Goal: Information Seeking & Learning: Find specific fact

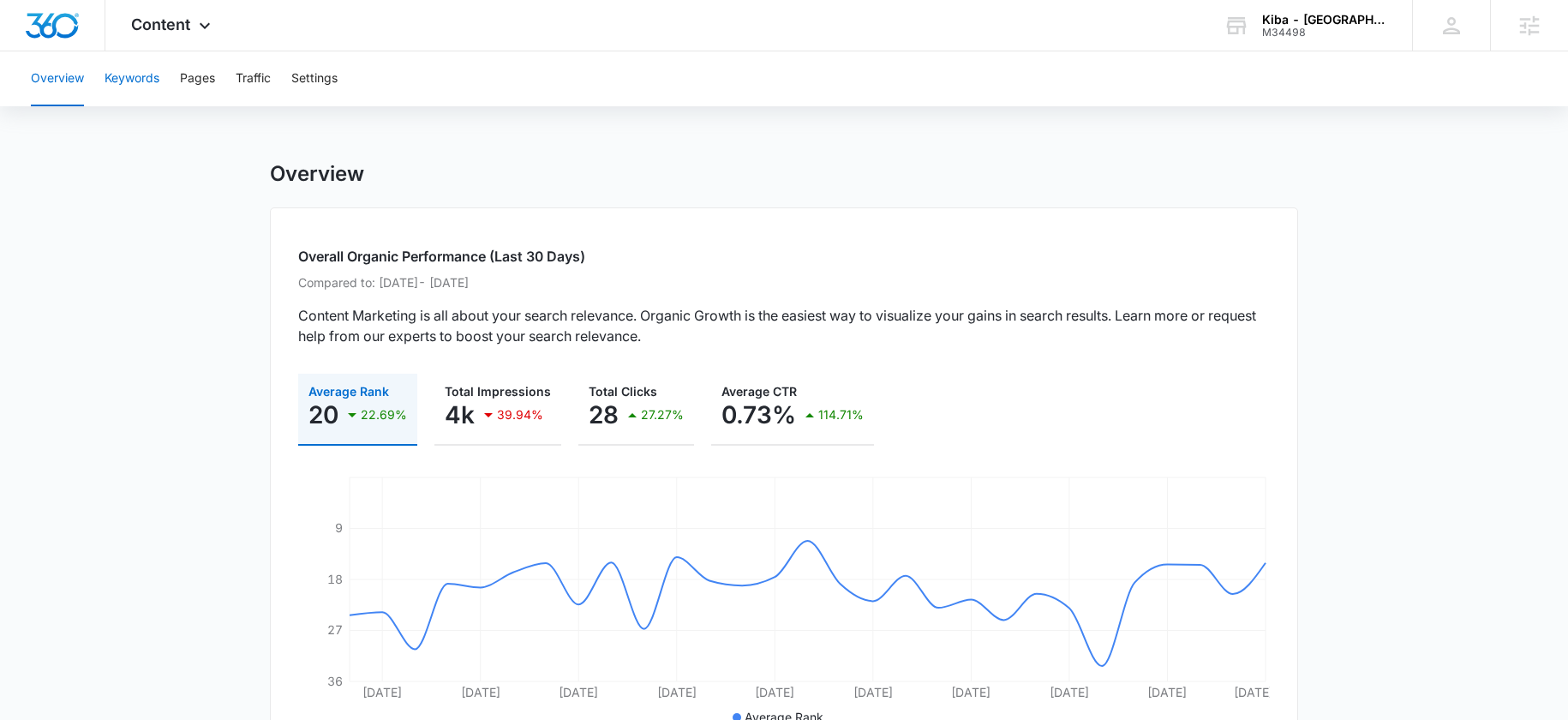
click at [133, 100] on button "Keywords" at bounding box center [132, 78] width 55 height 55
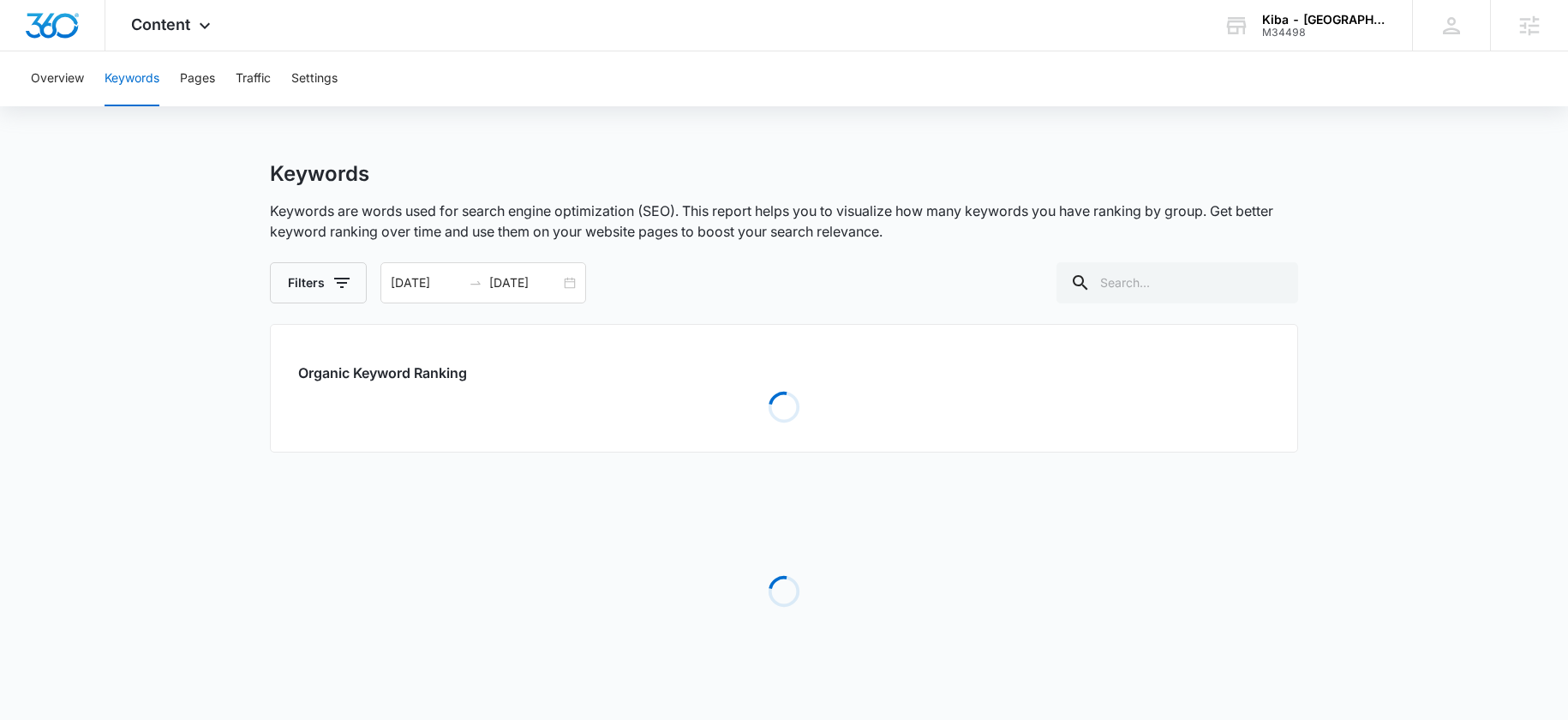
click at [138, 86] on button "Keywords" at bounding box center [132, 78] width 55 height 55
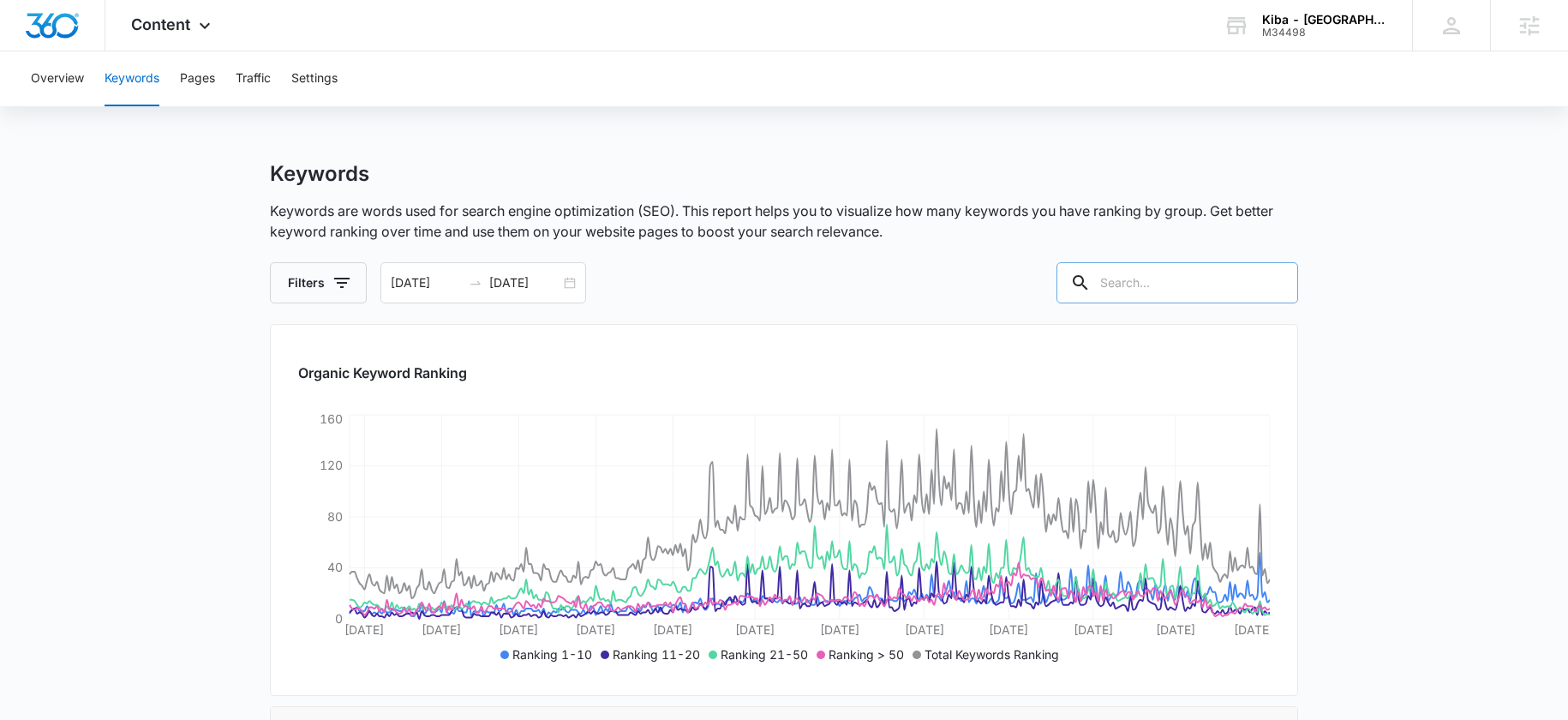
click at [1214, 264] on input "text" at bounding box center [1177, 283] width 241 height 41
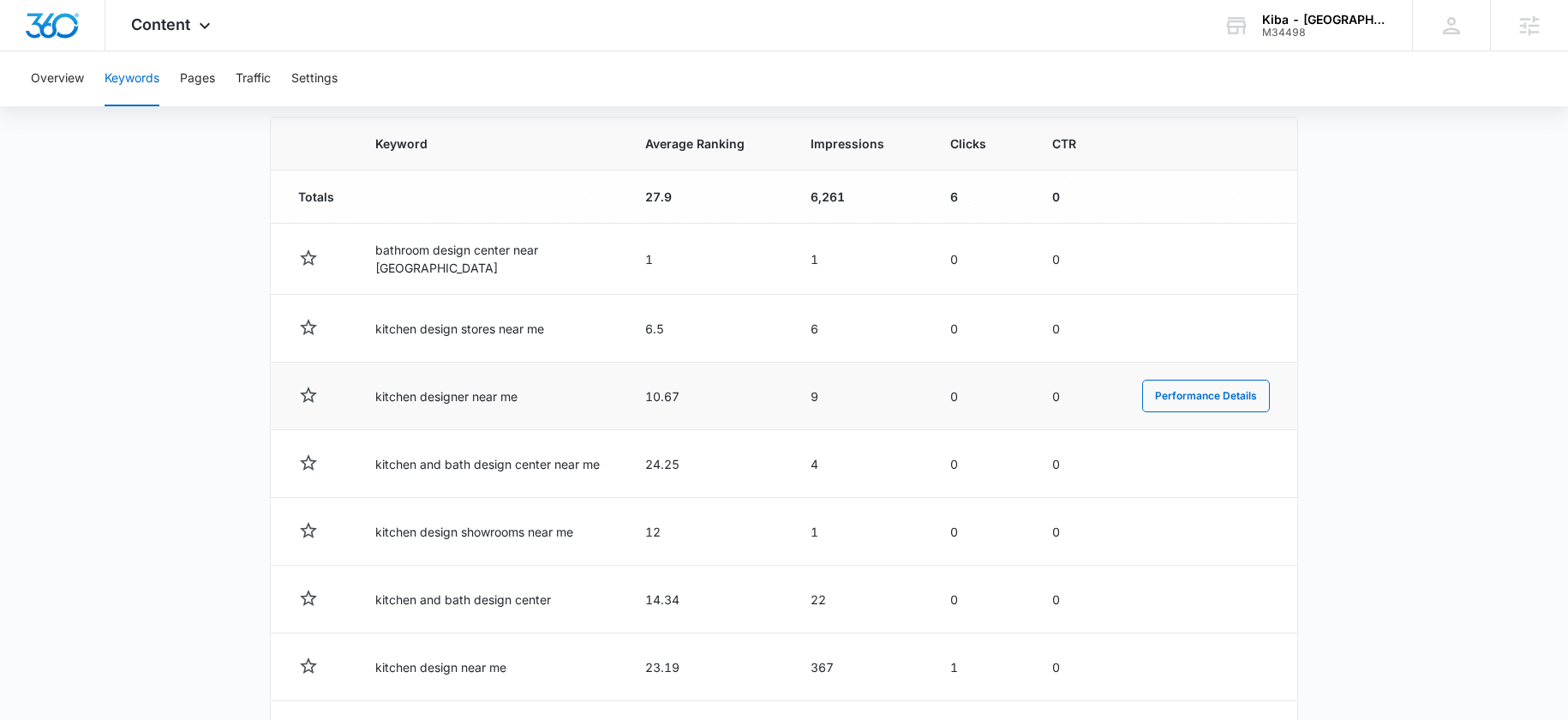
scroll to position [595, 0]
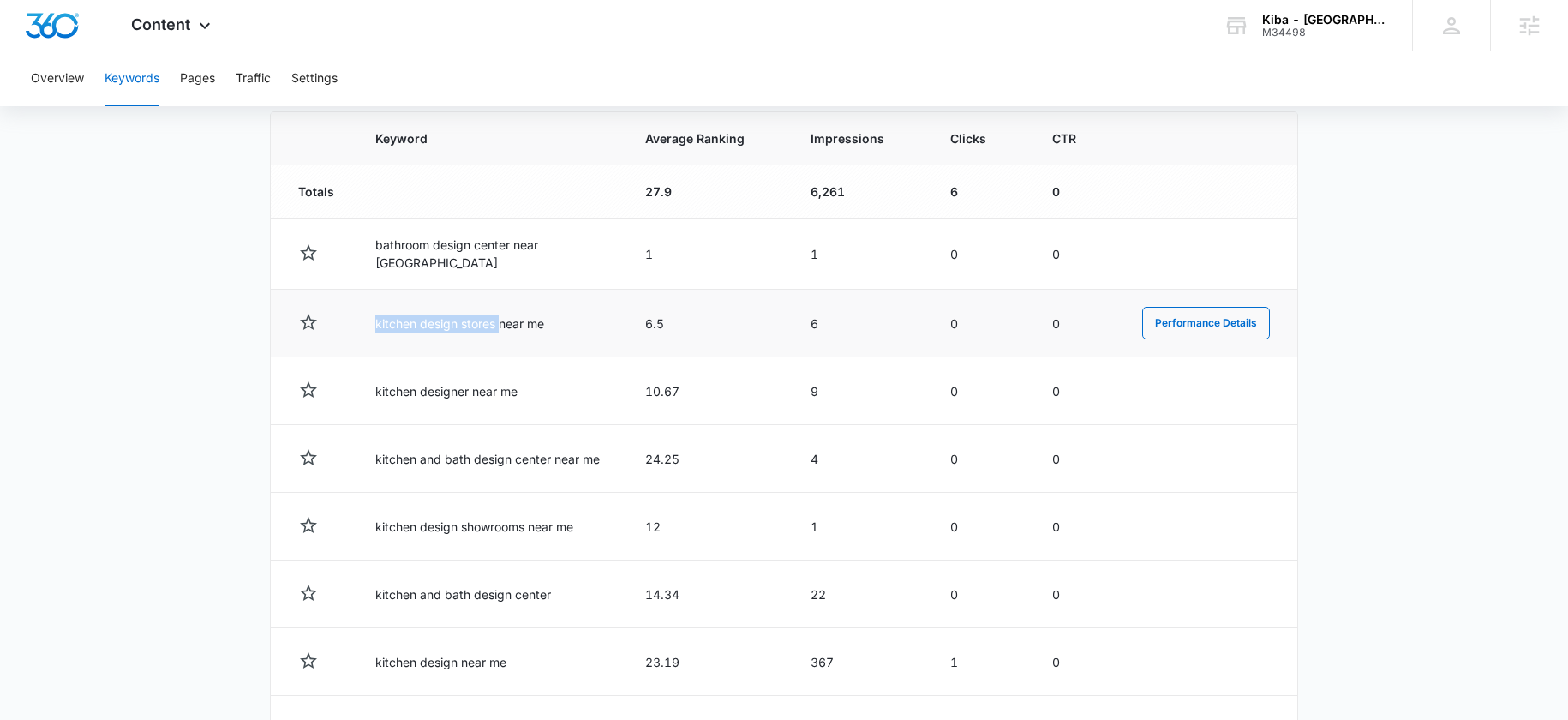
drag, startPoint x: 498, startPoint y: 321, endPoint x: 323, endPoint y: 322, distance: 175.0
click at [323, 322] on tr "kitchen design stores near me 6.5 6 0 0 Performance Details" at bounding box center [784, 324] width 1027 height 68
copy td "kitchen design stores"
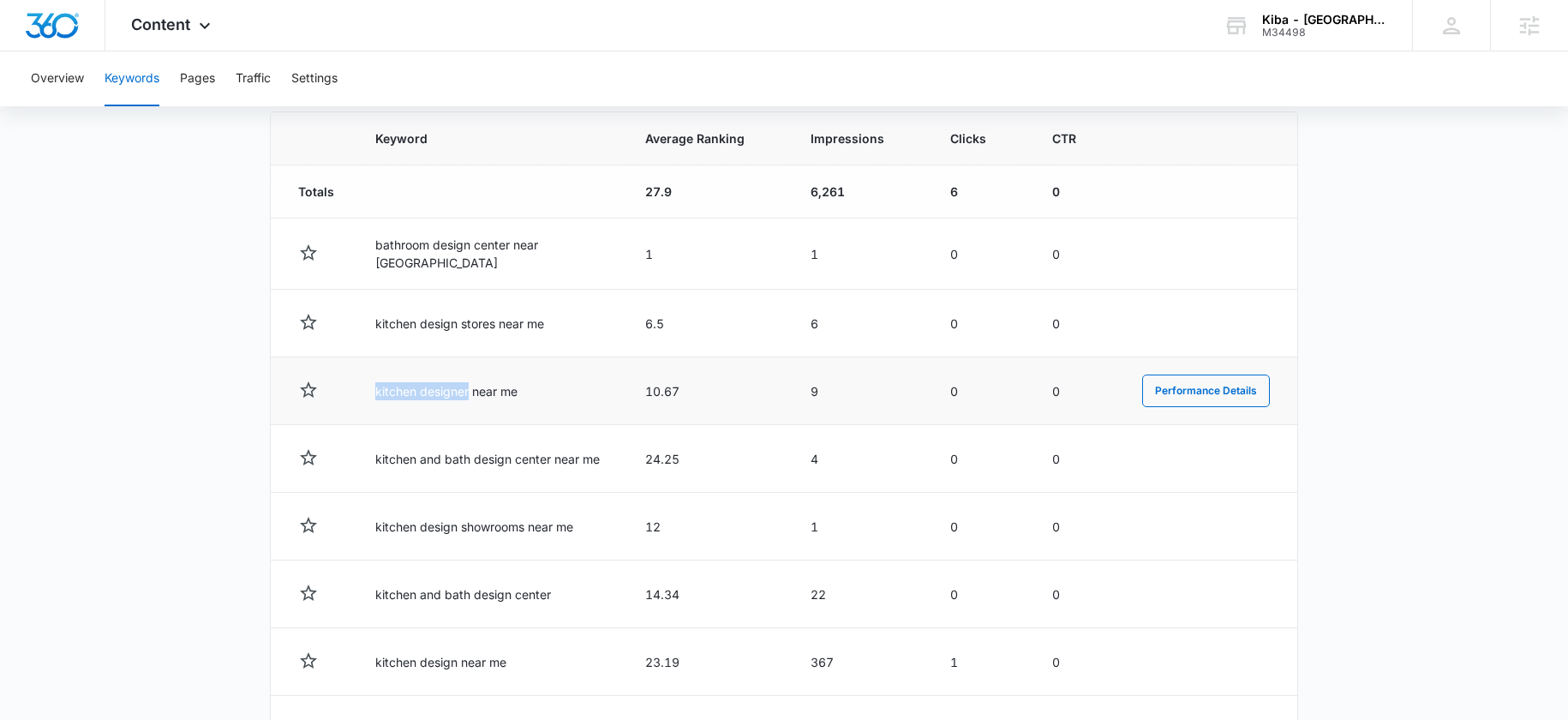
drag, startPoint x: 469, startPoint y: 388, endPoint x: 358, endPoint y: 390, distance: 111.0
click at [358, 390] on td "kitchen designer near me" at bounding box center [489, 391] width 270 height 68
copy td "kitchen designer"
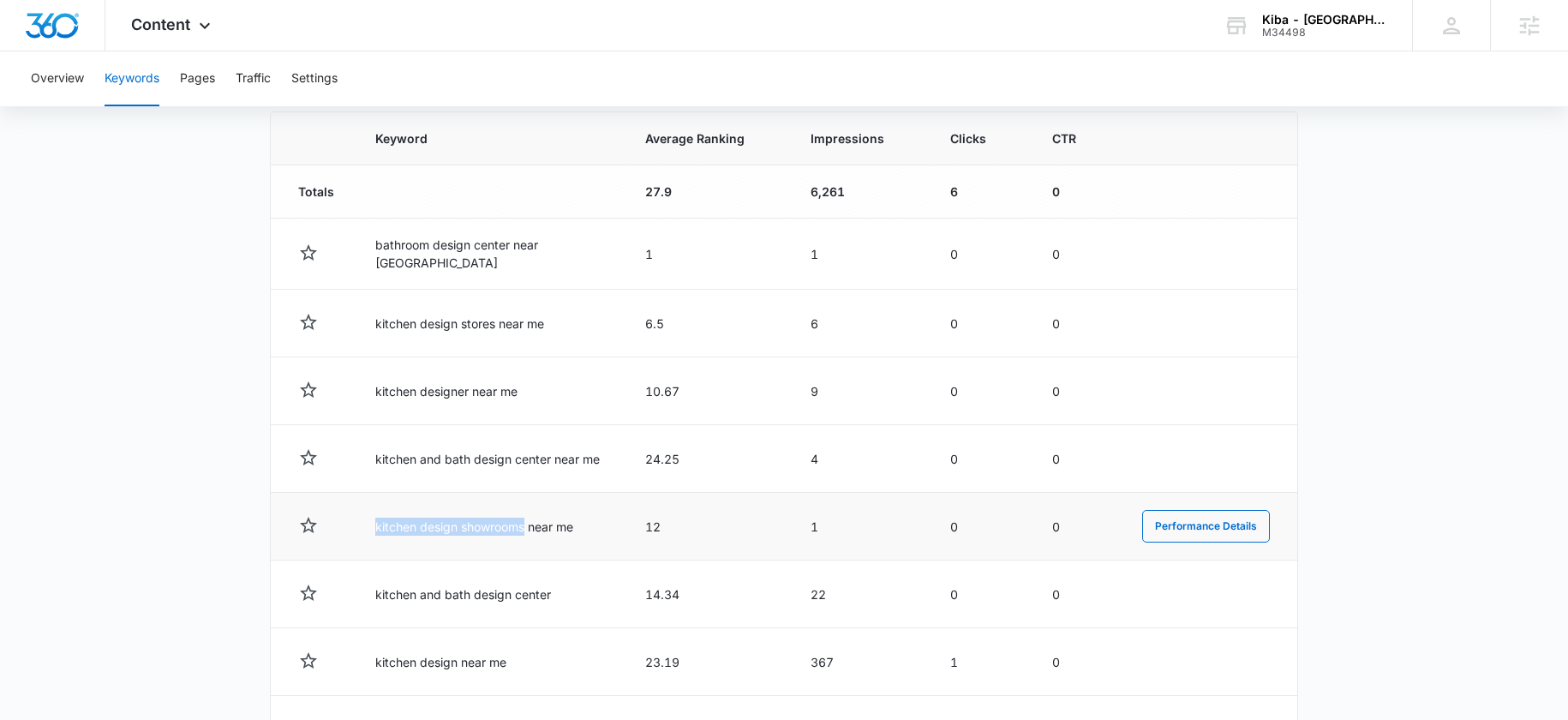
drag, startPoint x: 526, startPoint y: 523, endPoint x: 480, endPoint y: 539, distance: 48.7
click at [360, 518] on td "kitchen design showrooms near me" at bounding box center [489, 527] width 270 height 68
copy td "kitchen design showrooms"
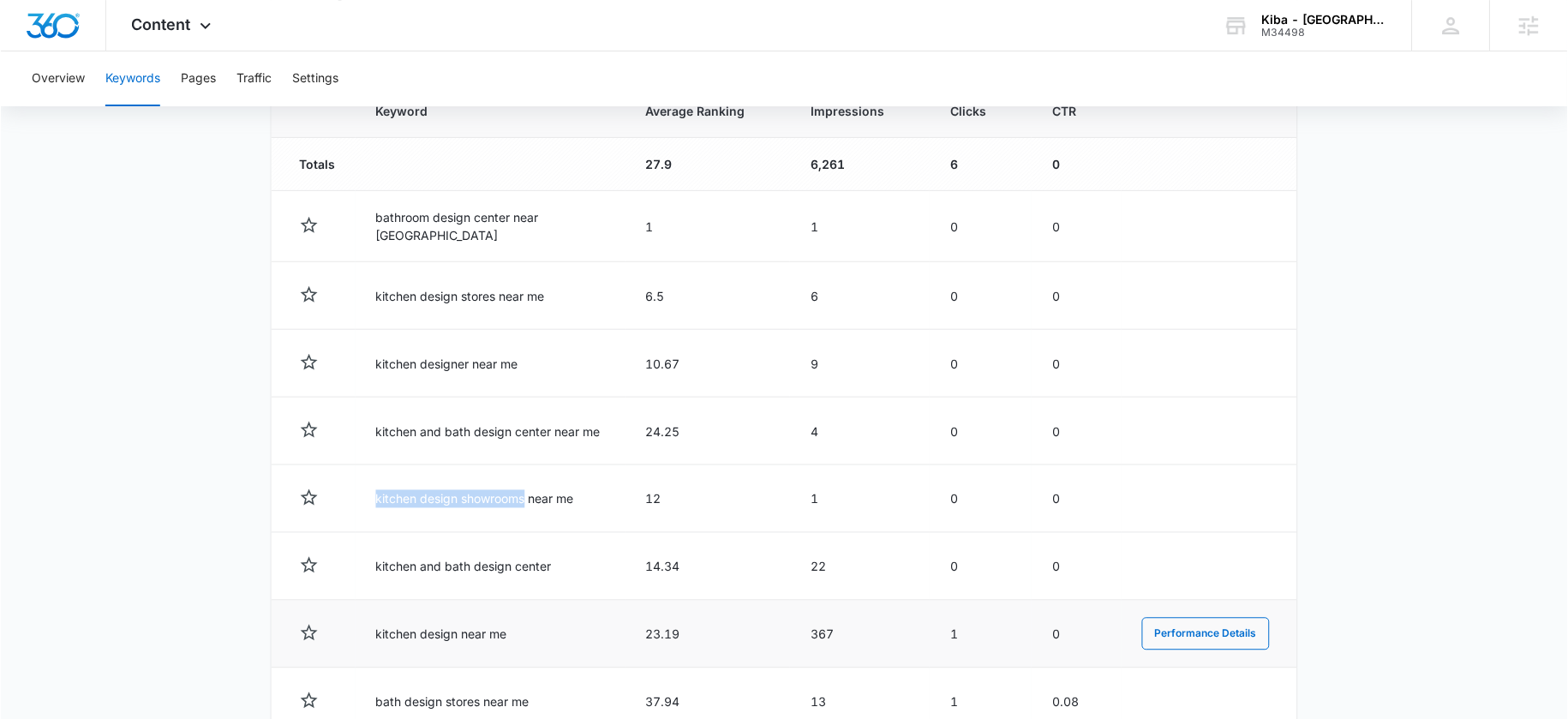
scroll to position [628, 0]
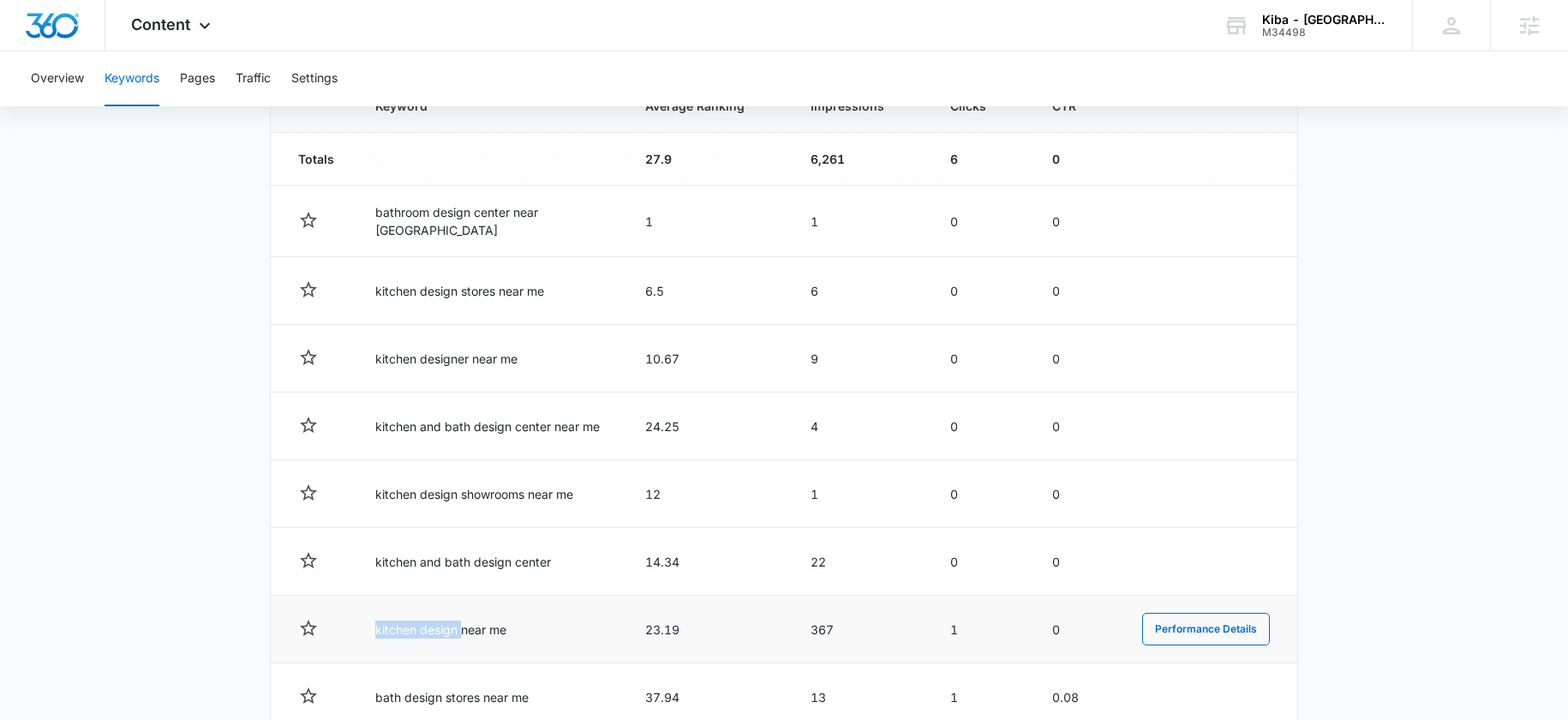
drag, startPoint x: 459, startPoint y: 626, endPoint x: 283, endPoint y: 640, distance: 176.6
click at [283, 641] on tr "kitchen design near me 23.19 367 1 0 Performance Details" at bounding box center [784, 630] width 1027 height 68
copy td "kitchen design"
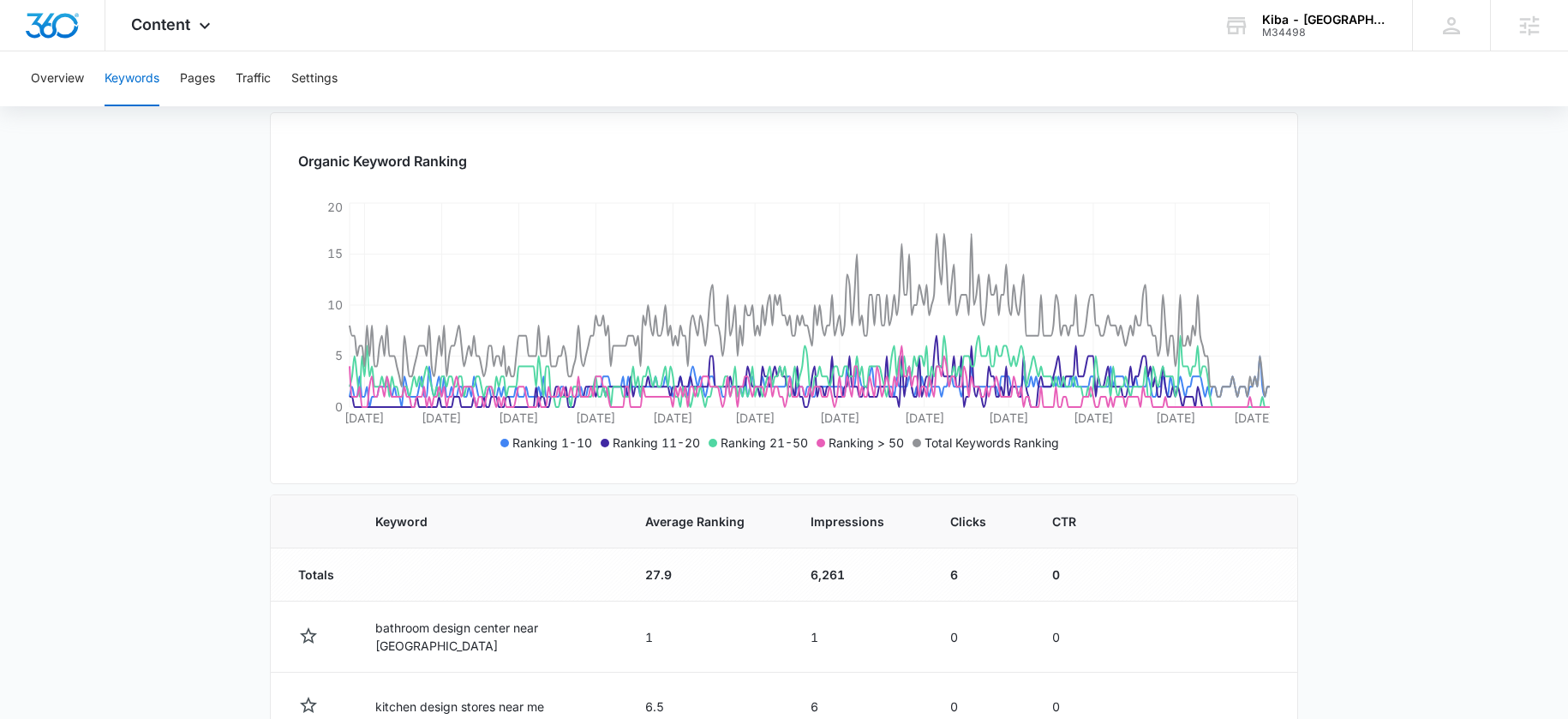
scroll to position [31, 0]
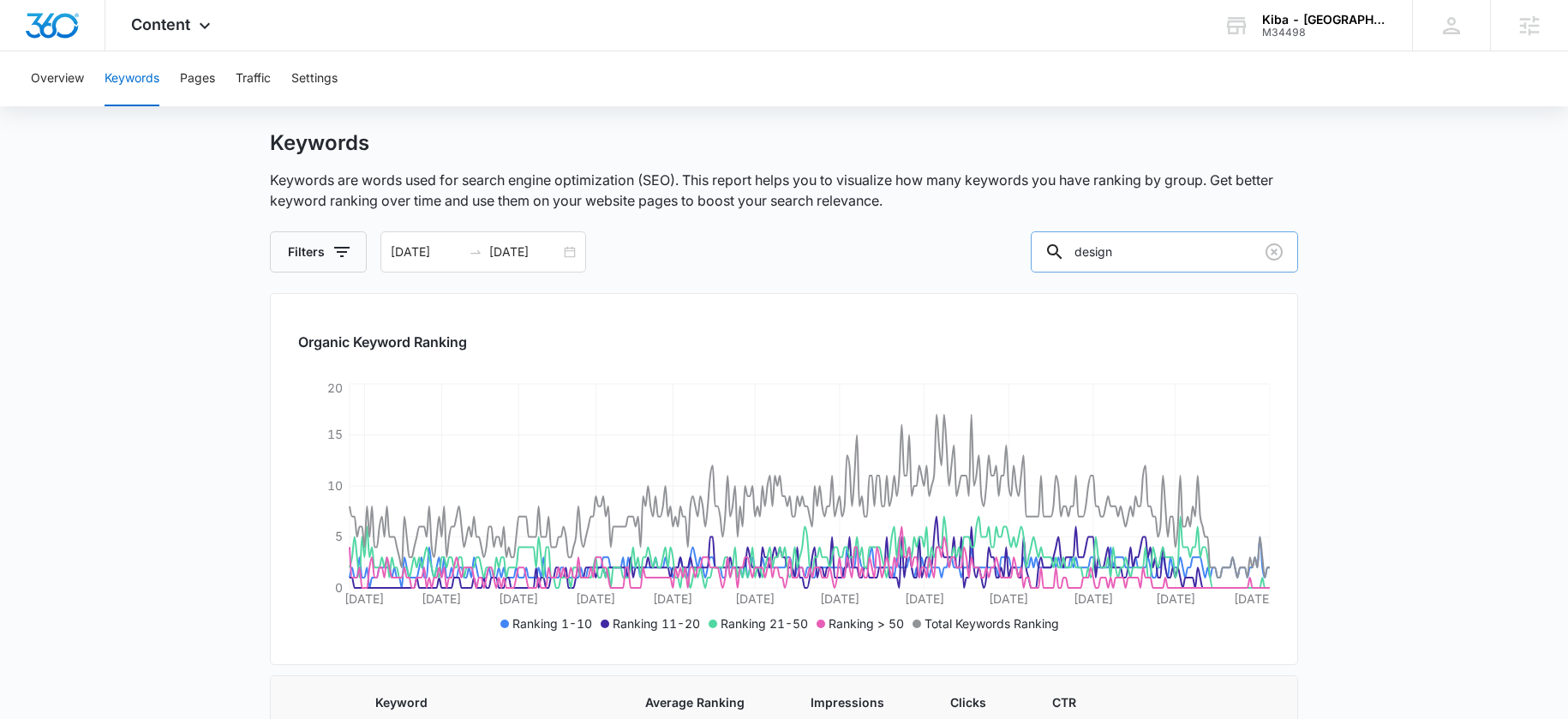
click at [1136, 271] on input "design" at bounding box center [1164, 252] width 267 height 41
click at [1136, 268] on input "design" at bounding box center [1164, 252] width 267 height 41
click at [1139, 268] on input "design" at bounding box center [1164, 252] width 267 height 41
paste input "Bathroom Cabinets"
type input "Bathroom Cabinets"
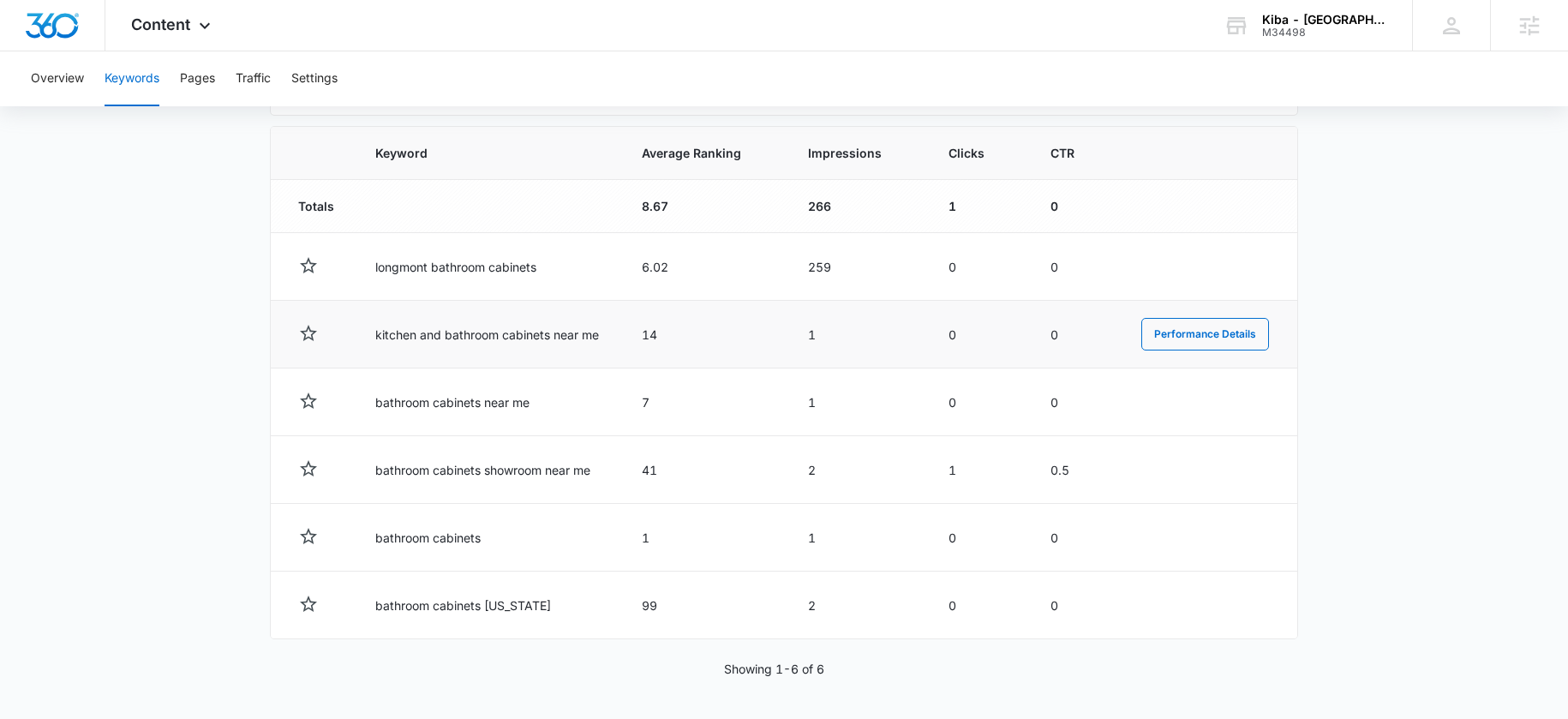
scroll to position [430, 0]
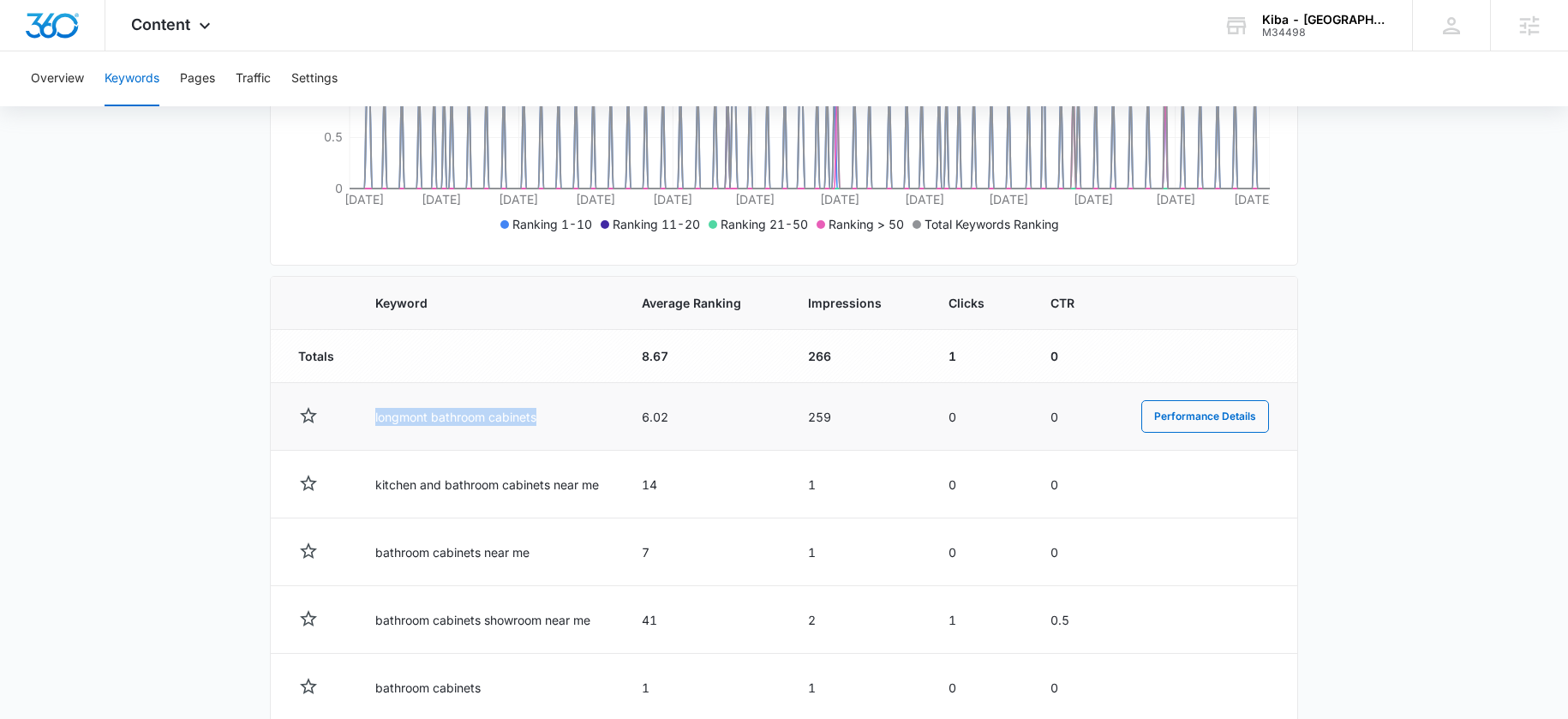
drag, startPoint x: 552, startPoint y: 420, endPoint x: 436, endPoint y: 416, distance: 116.1
click at [335, 417] on tr "longmont bathroom cabinets 6.02 259 0 0 Performance Details" at bounding box center [784, 417] width 1027 height 68
copy td "longmont bathroom cabinets"
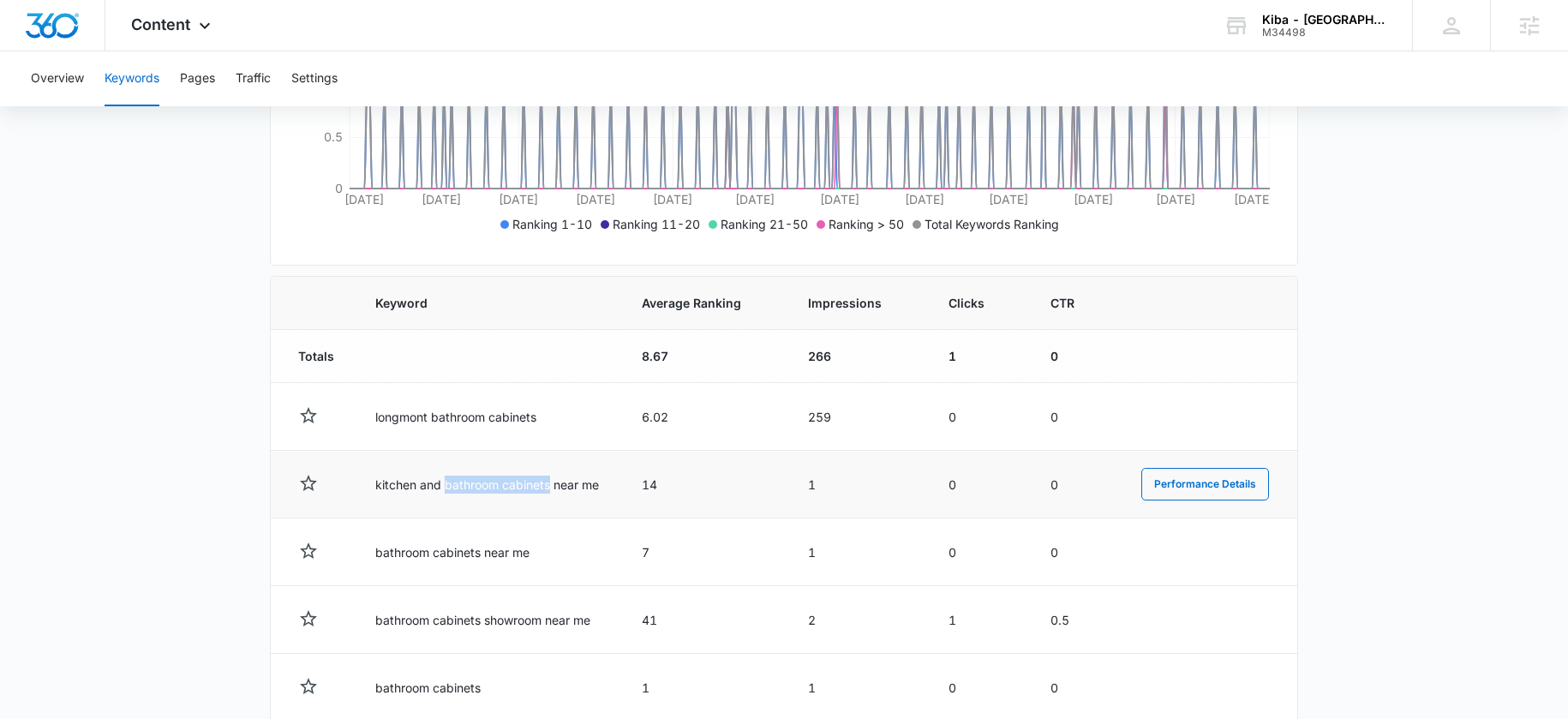
drag, startPoint x: 444, startPoint y: 486, endPoint x: 549, endPoint y: 487, distance: 105.0
click at [550, 487] on td "kitchen and bathroom cabinets near me" at bounding box center [487, 485] width 266 height 68
copy td "bathroom cabinets"
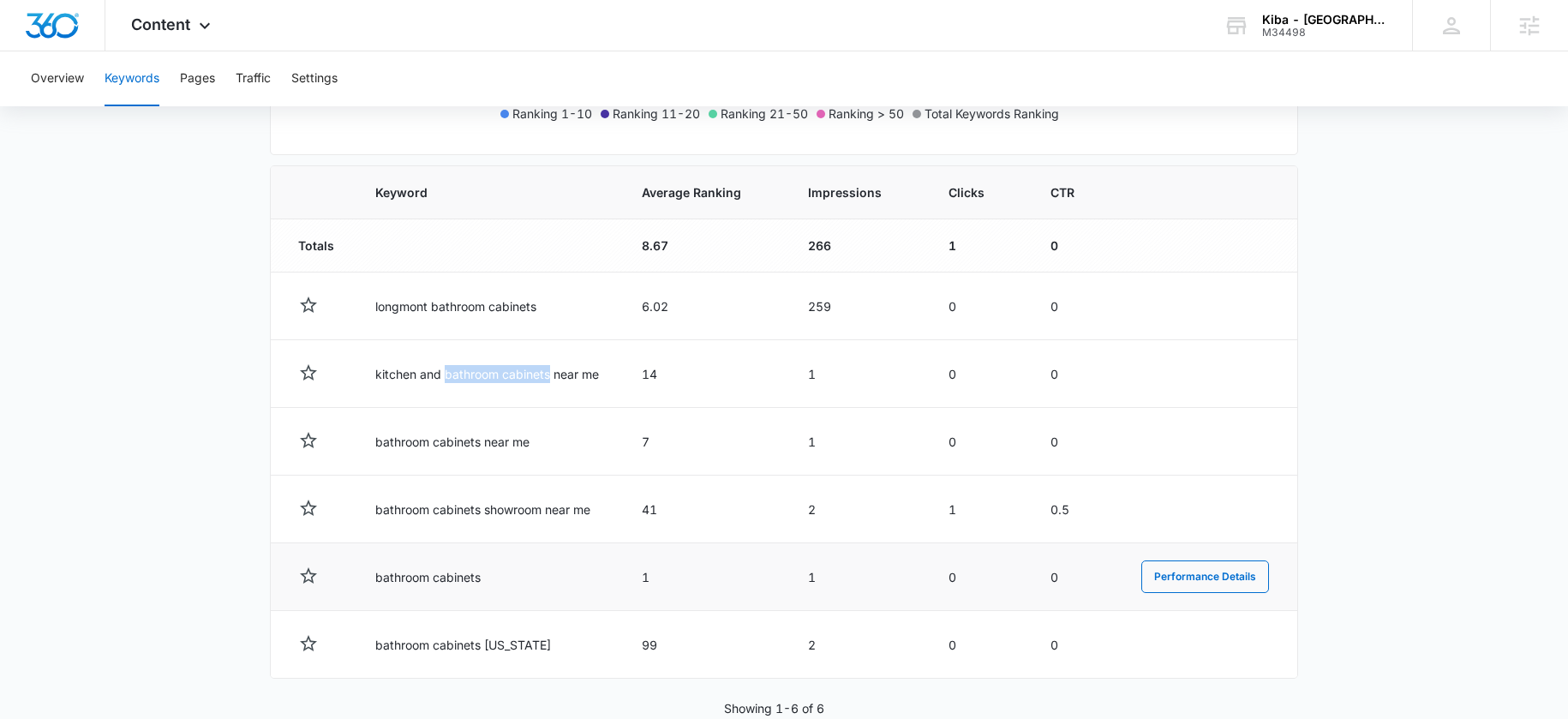
scroll to position [546, 0]
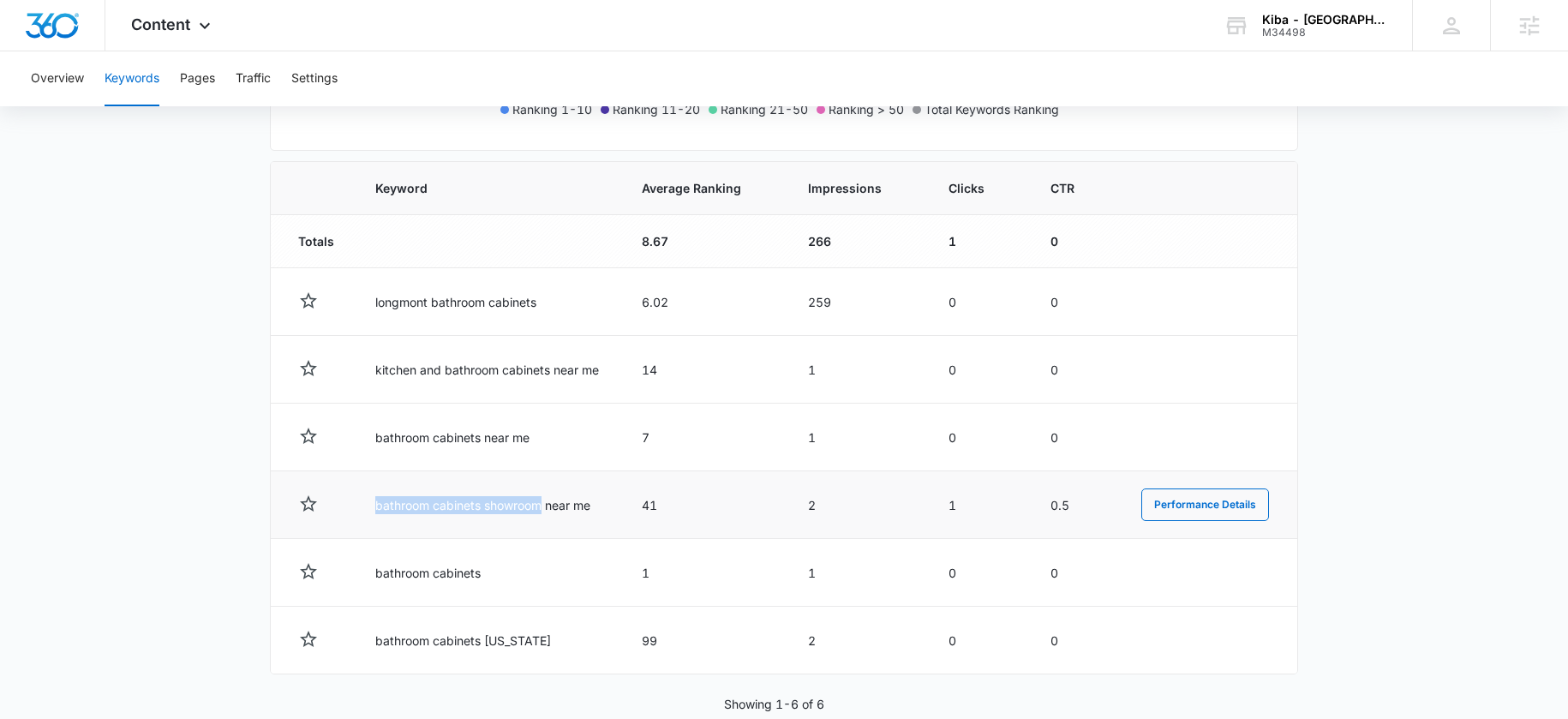
drag, startPoint x: 369, startPoint y: 506, endPoint x: 541, endPoint y: 512, distance: 172.1
click at [542, 512] on td "bathroom cabinets showroom near me" at bounding box center [487, 506] width 266 height 68
copy td "bathroom cabinets showroom"
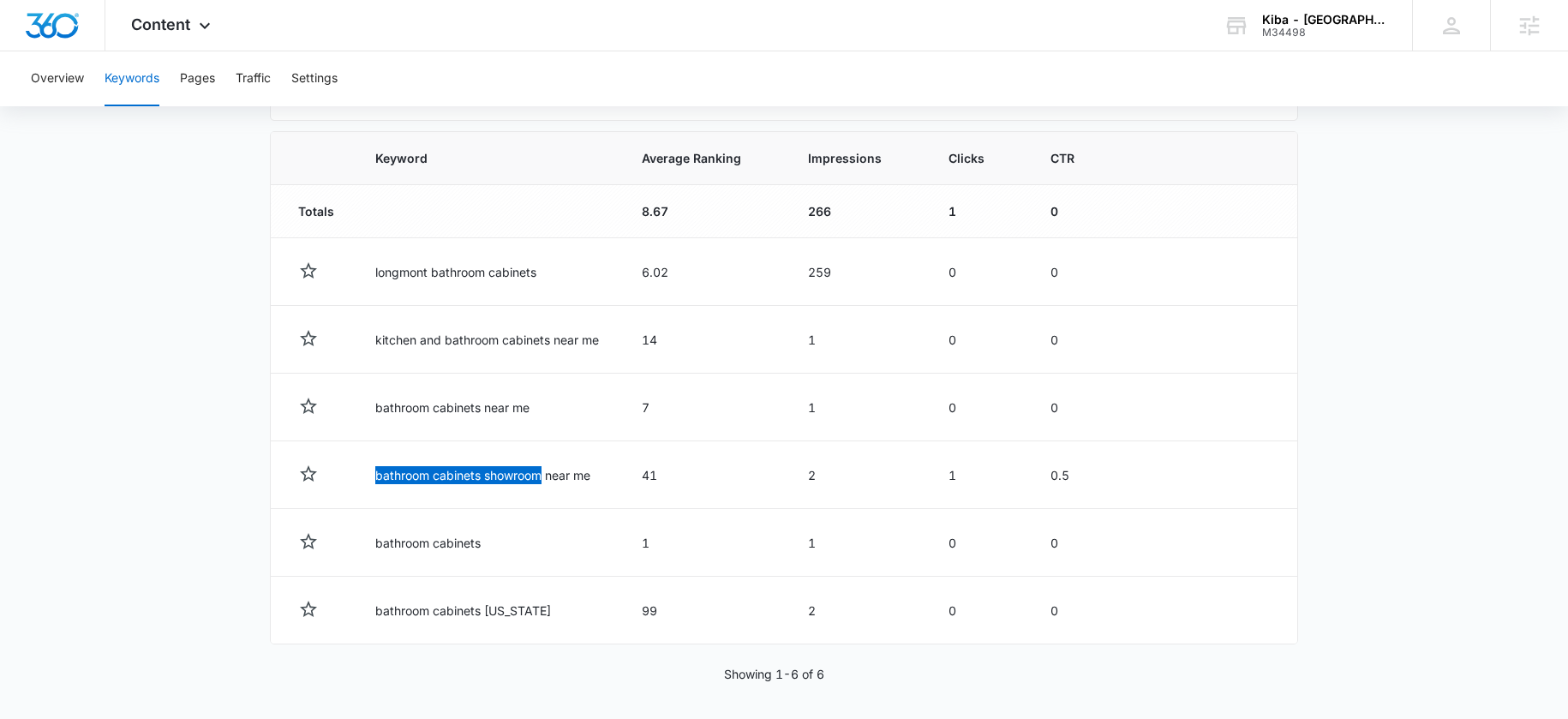
scroll to position [580, 0]
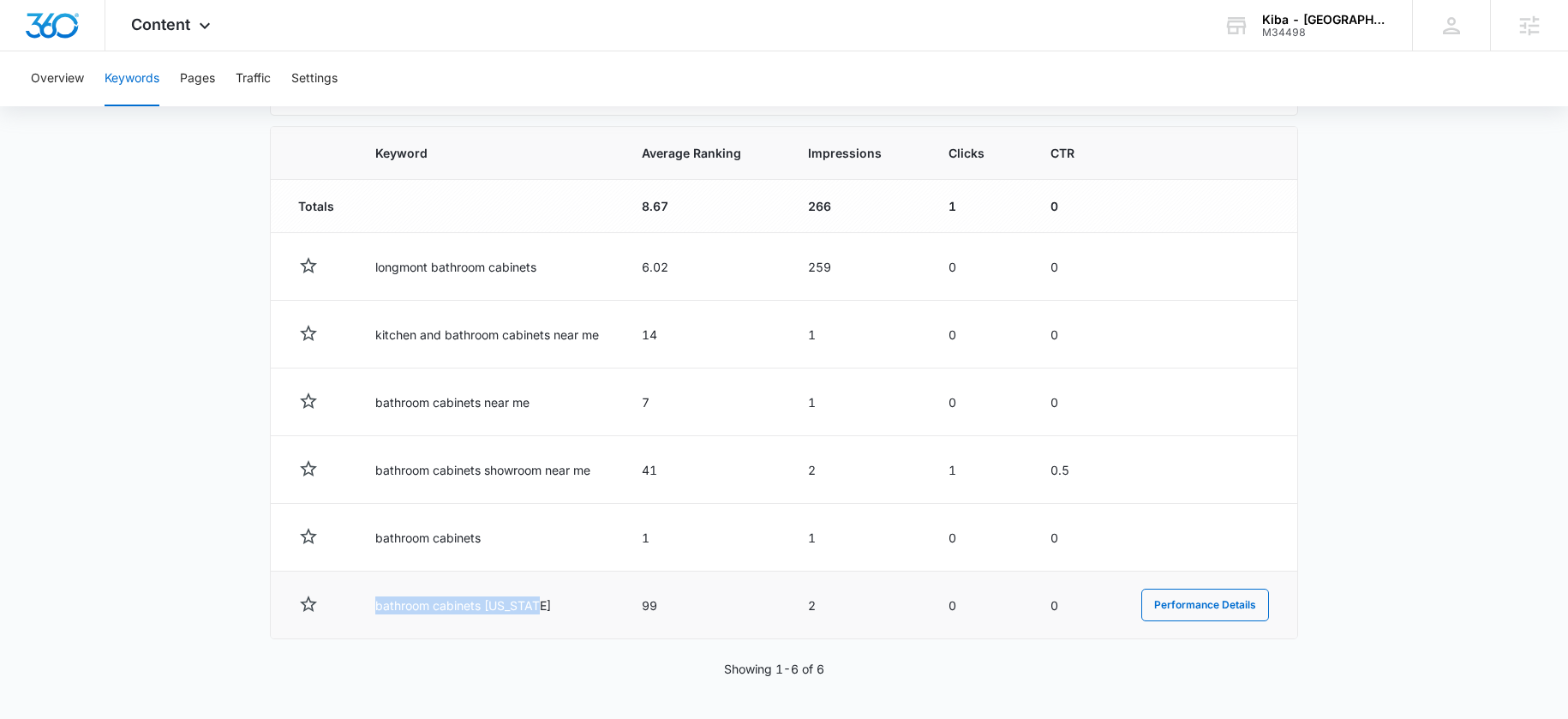
drag, startPoint x: 375, startPoint y: 608, endPoint x: 554, endPoint y: 600, distance: 179.2
click at [554, 600] on td "bathroom cabinets [US_STATE]" at bounding box center [487, 606] width 266 height 68
copy td "bathroom cabinets [US_STATE]"
click at [182, 30] on span "Content" at bounding box center [160, 24] width 59 height 18
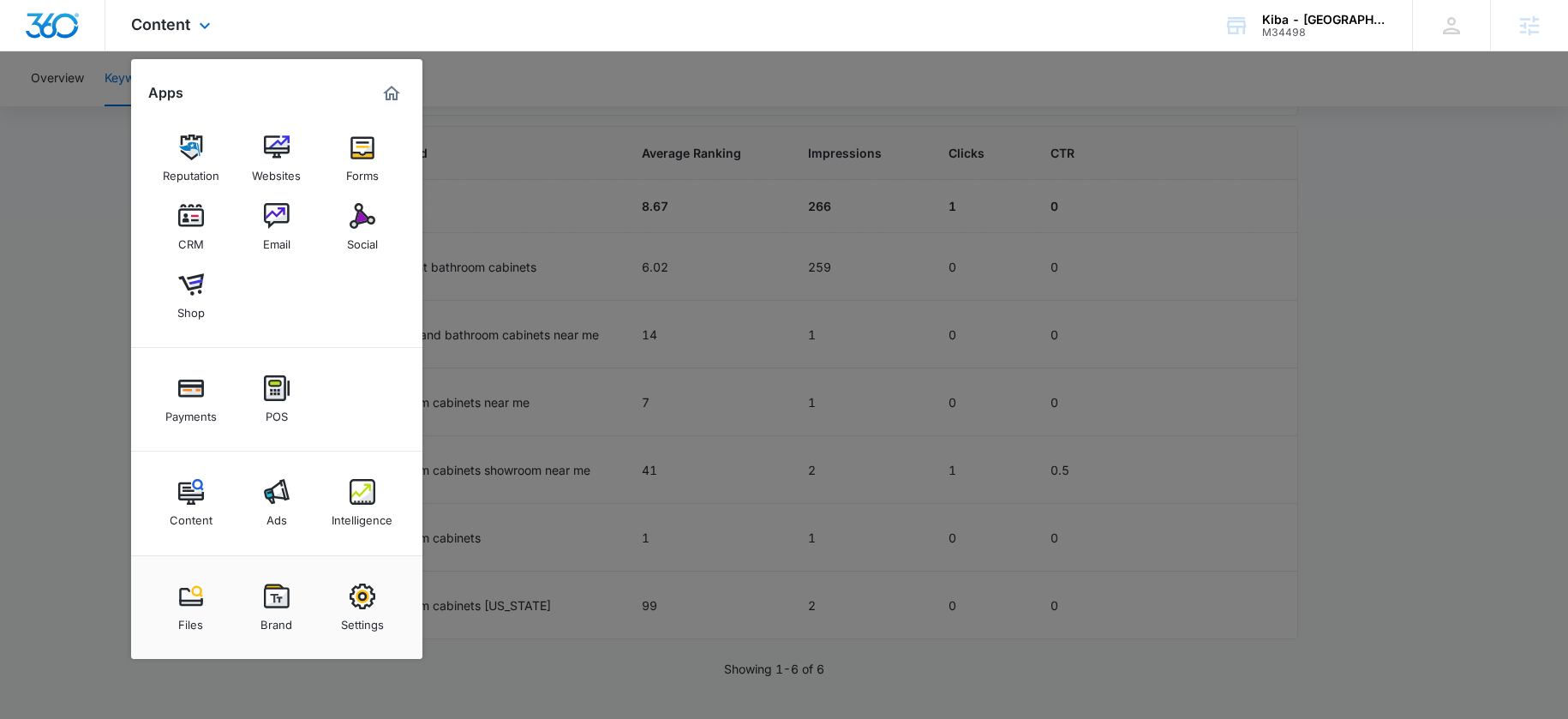
drag, startPoint x: 514, startPoint y: 47, endPoint x: 527, endPoint y: 9, distance: 40.2
click at [515, 46] on div "Content Apps Reputation Websites Forms CRM Email Social Shop Payments POS Conte…" at bounding box center [784, 25] width 1568 height 51
